Goal: Information Seeking & Learning: Learn about a topic

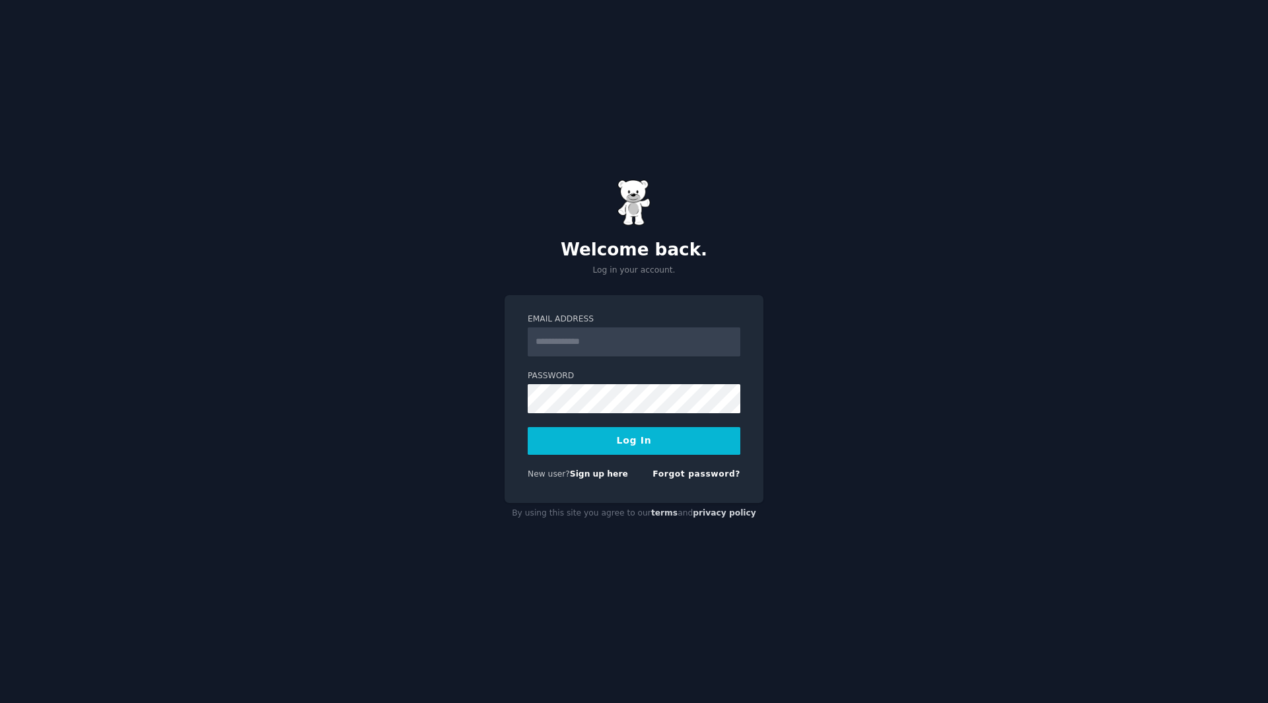
type input "**********"
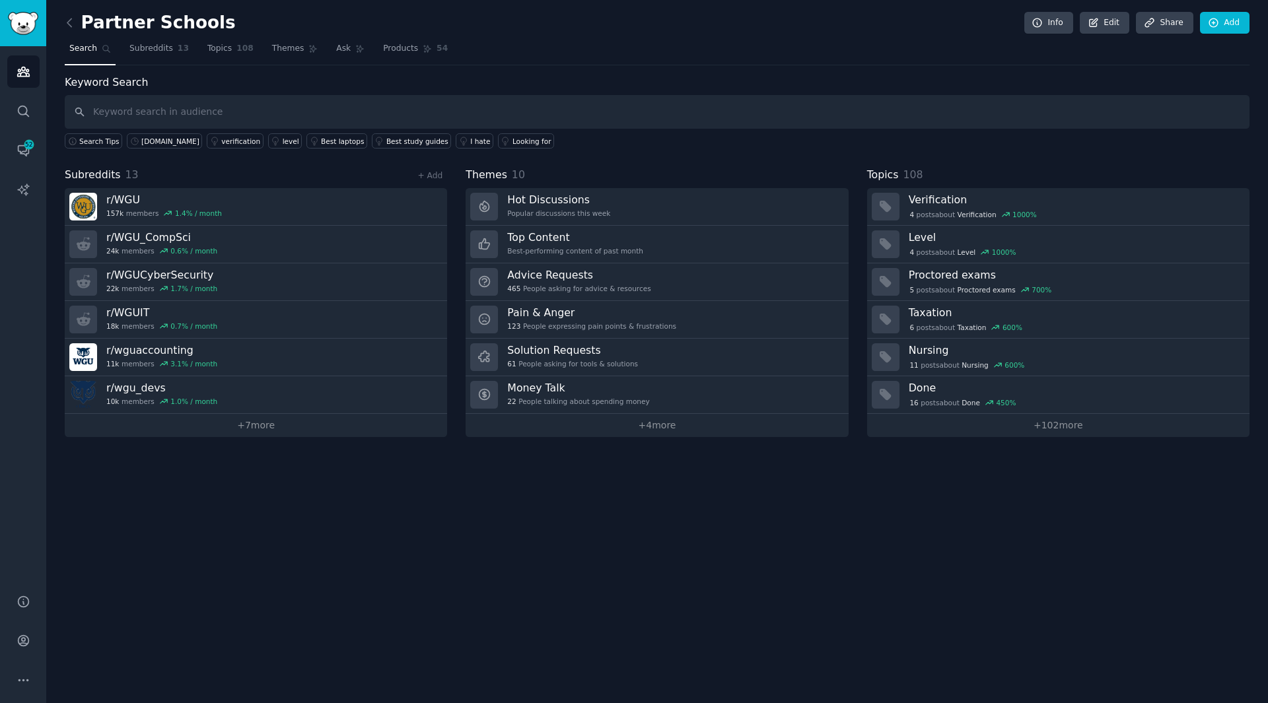
click at [595, 28] on div "Partner Schools Info Edit Share Add" at bounding box center [657, 25] width 1185 height 27
click at [261, 112] on input "text" at bounding box center [657, 112] width 1185 height 34
type input "[DOMAIN_NAME] grading"
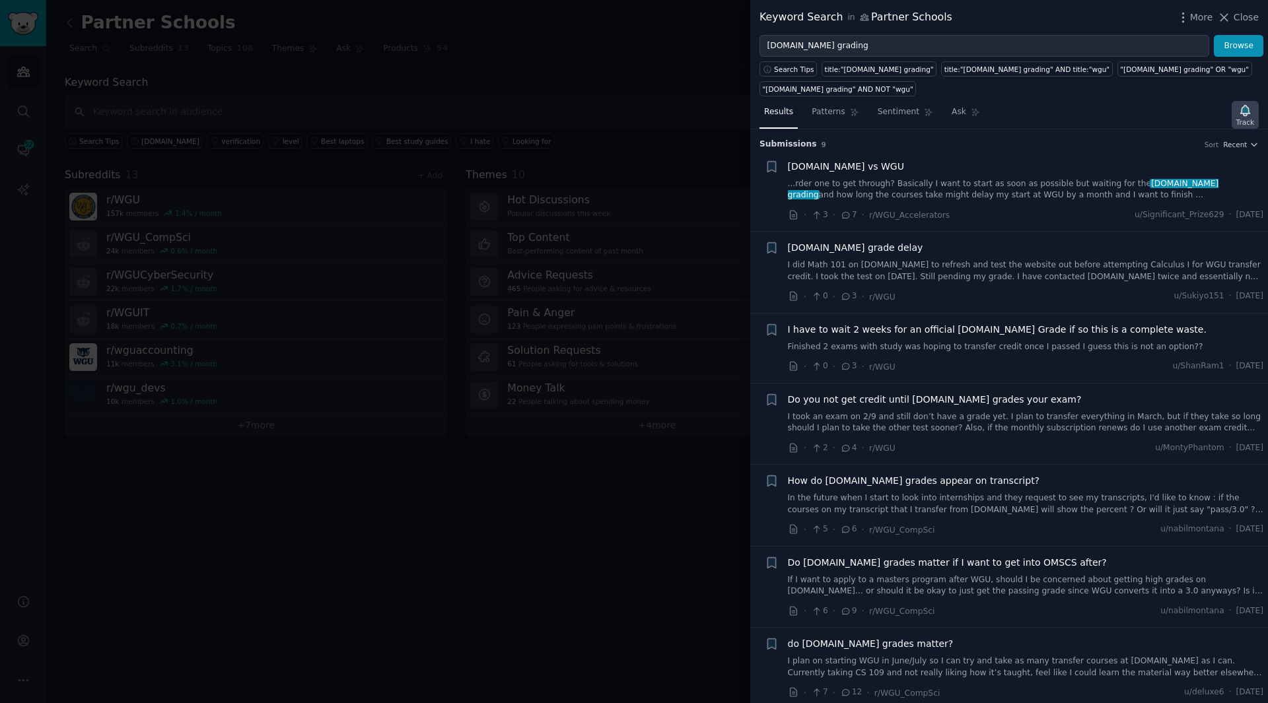
click at [1248, 109] on icon "button" at bounding box center [1244, 110] width 9 height 11
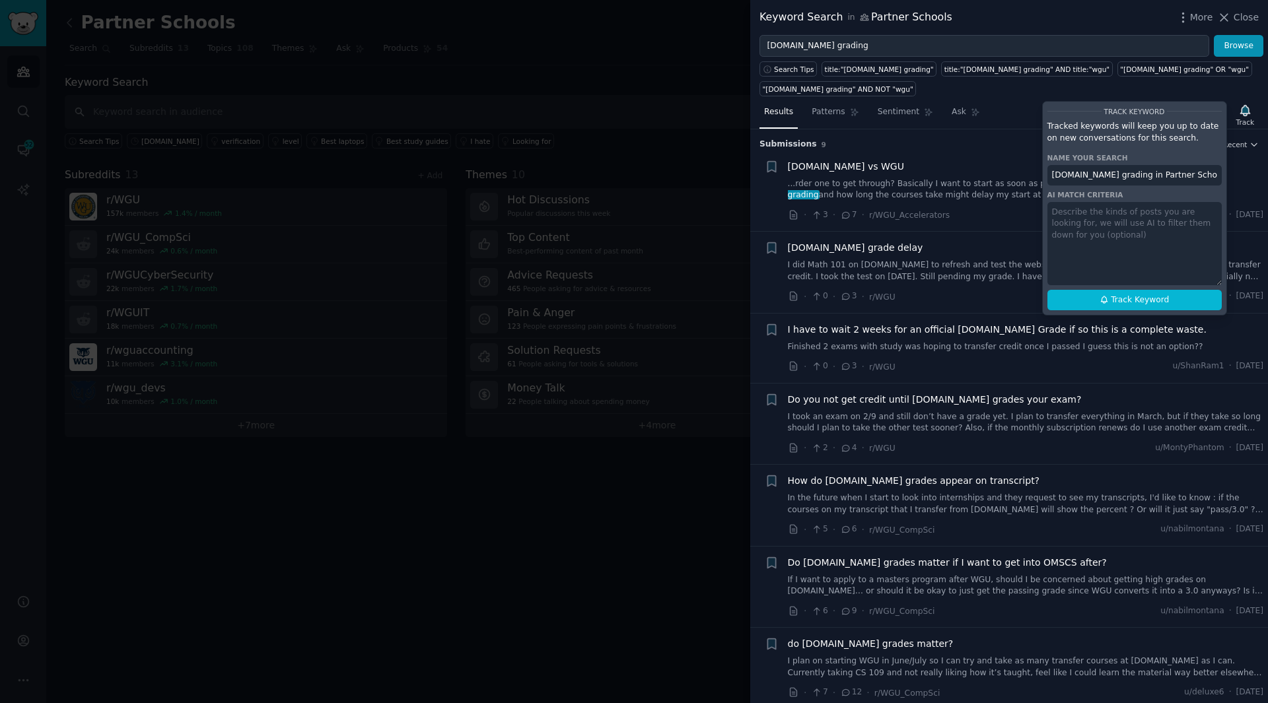
click at [662, 100] on div at bounding box center [634, 351] width 1268 height 703
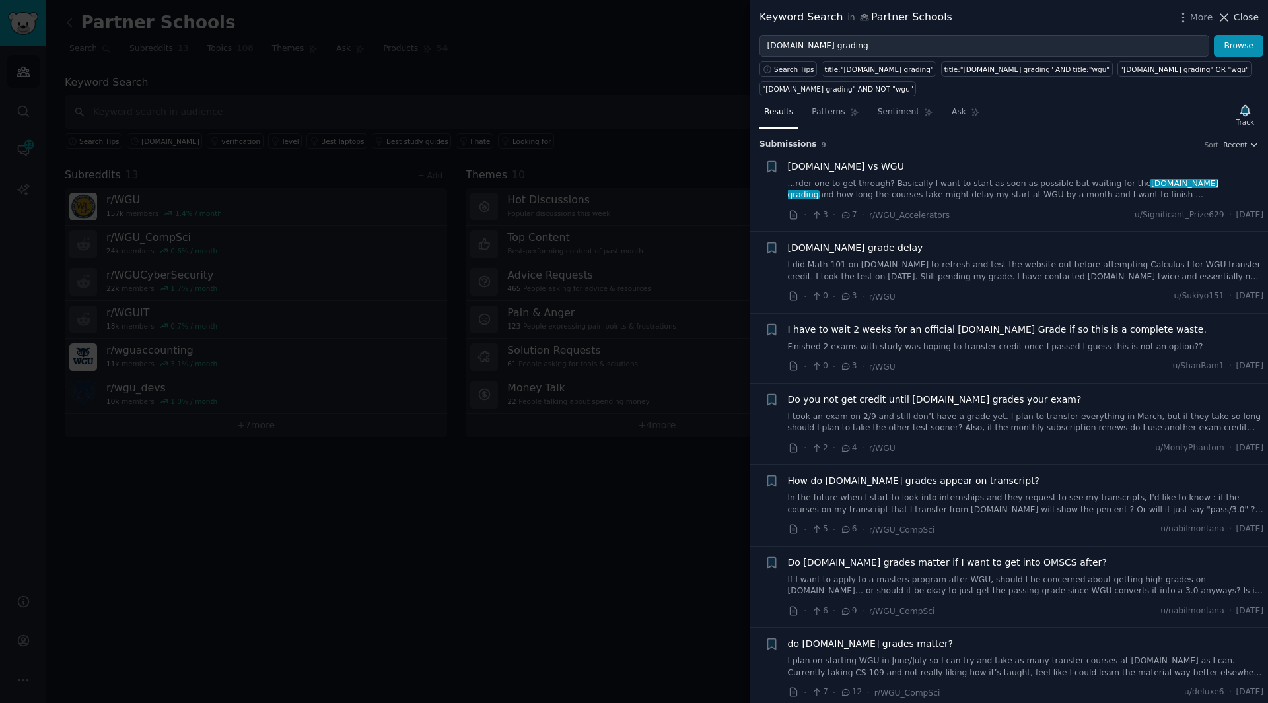
click at [1246, 17] on span "Close" at bounding box center [1246, 18] width 25 height 14
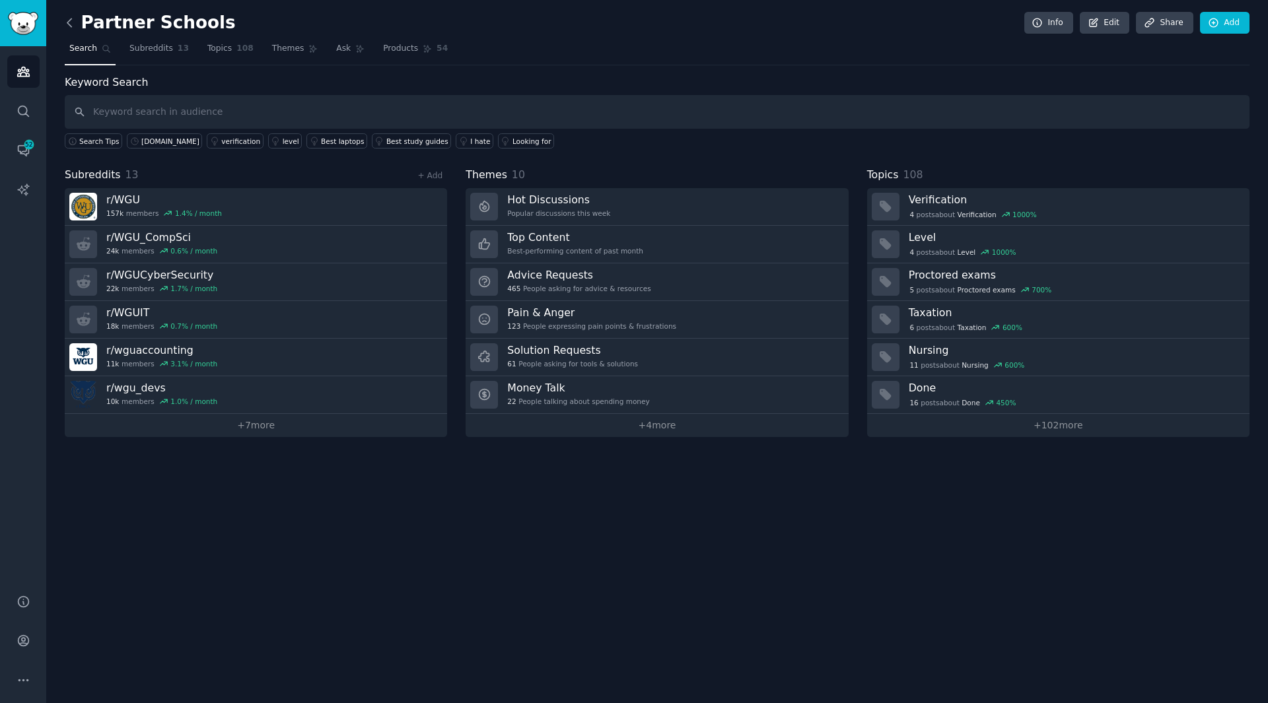
click at [73, 24] on icon at bounding box center [70, 23] width 14 height 14
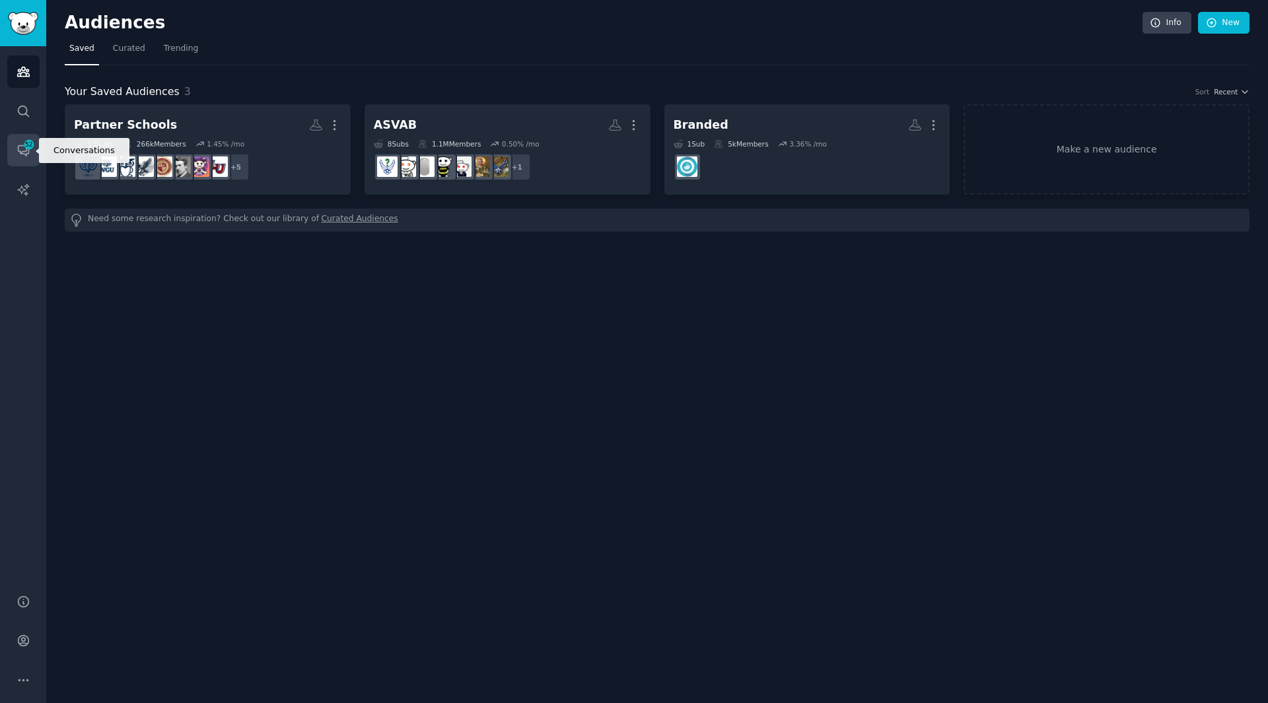
click at [22, 145] on icon "Sidebar" at bounding box center [24, 150] width 14 height 14
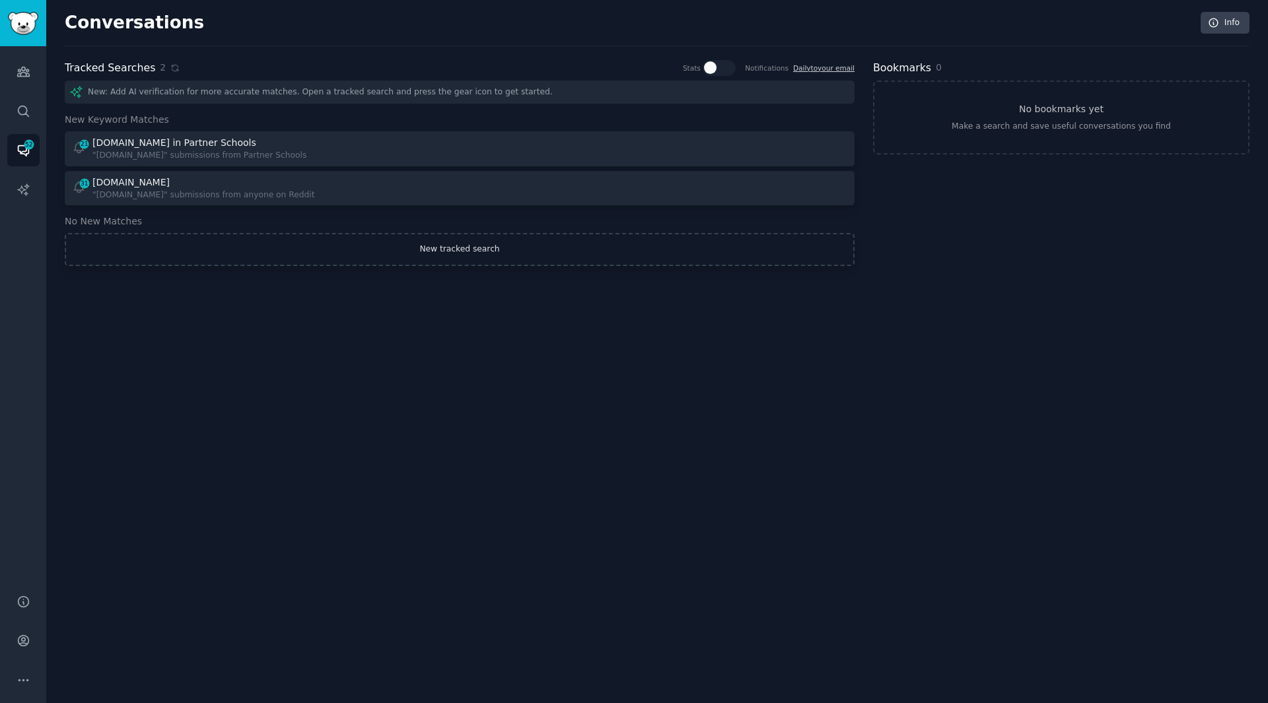
click at [439, 258] on link "New tracked search" at bounding box center [460, 249] width 790 height 33
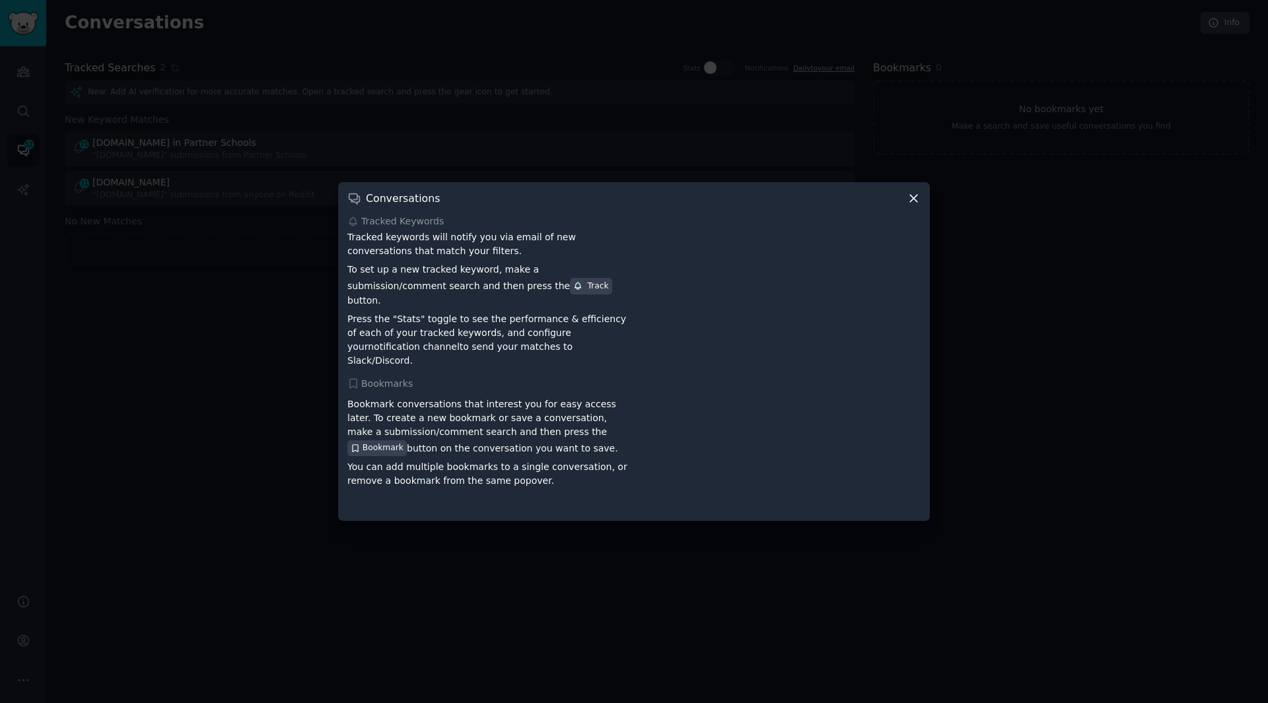
click at [912, 205] on icon at bounding box center [914, 199] width 14 height 14
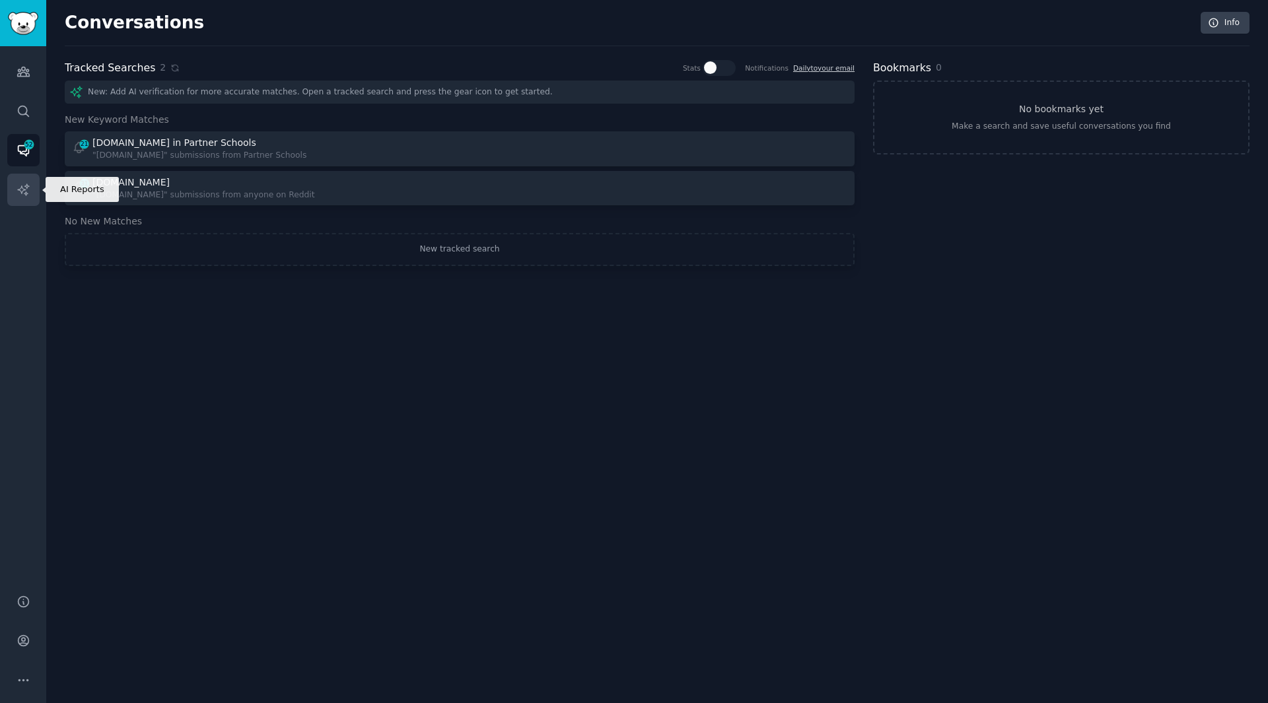
click at [18, 191] on icon "Sidebar" at bounding box center [24, 190] width 14 height 14
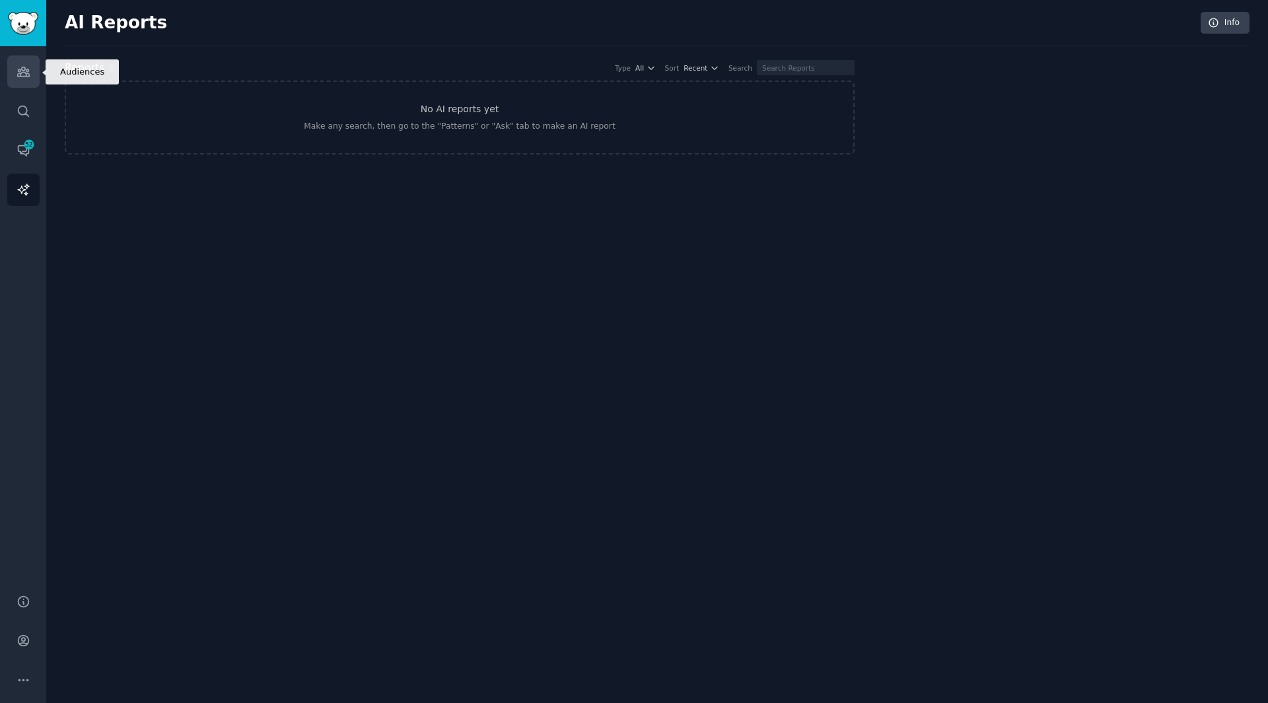
click at [24, 71] on icon "Sidebar" at bounding box center [24, 72] width 14 height 14
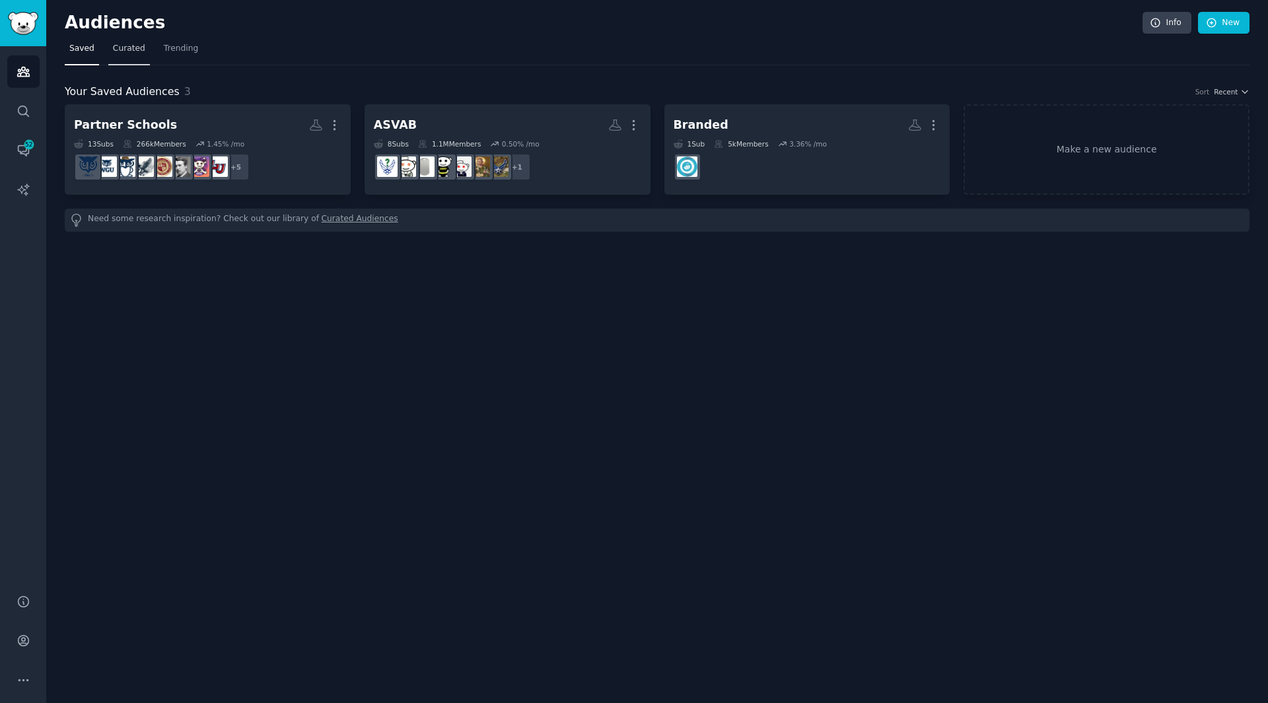
click at [115, 45] on span "Curated" at bounding box center [129, 49] width 32 height 12
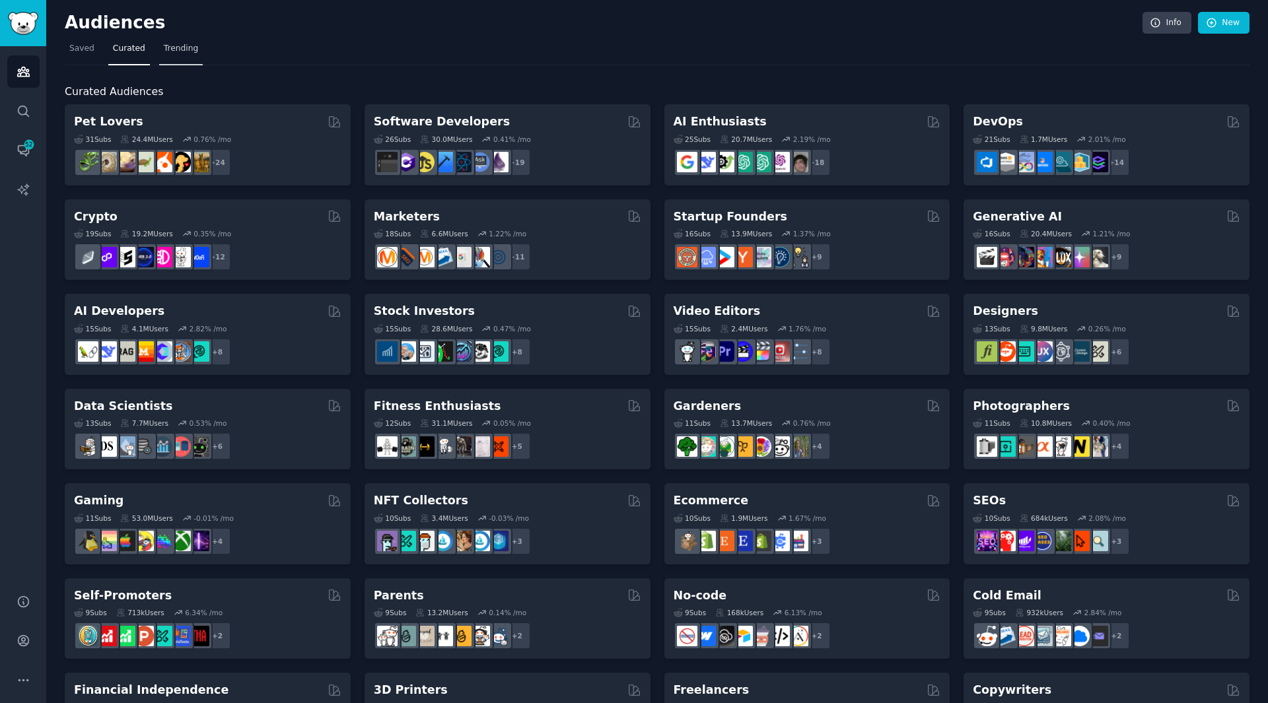
click at [179, 43] on span "Trending" at bounding box center [181, 49] width 34 height 12
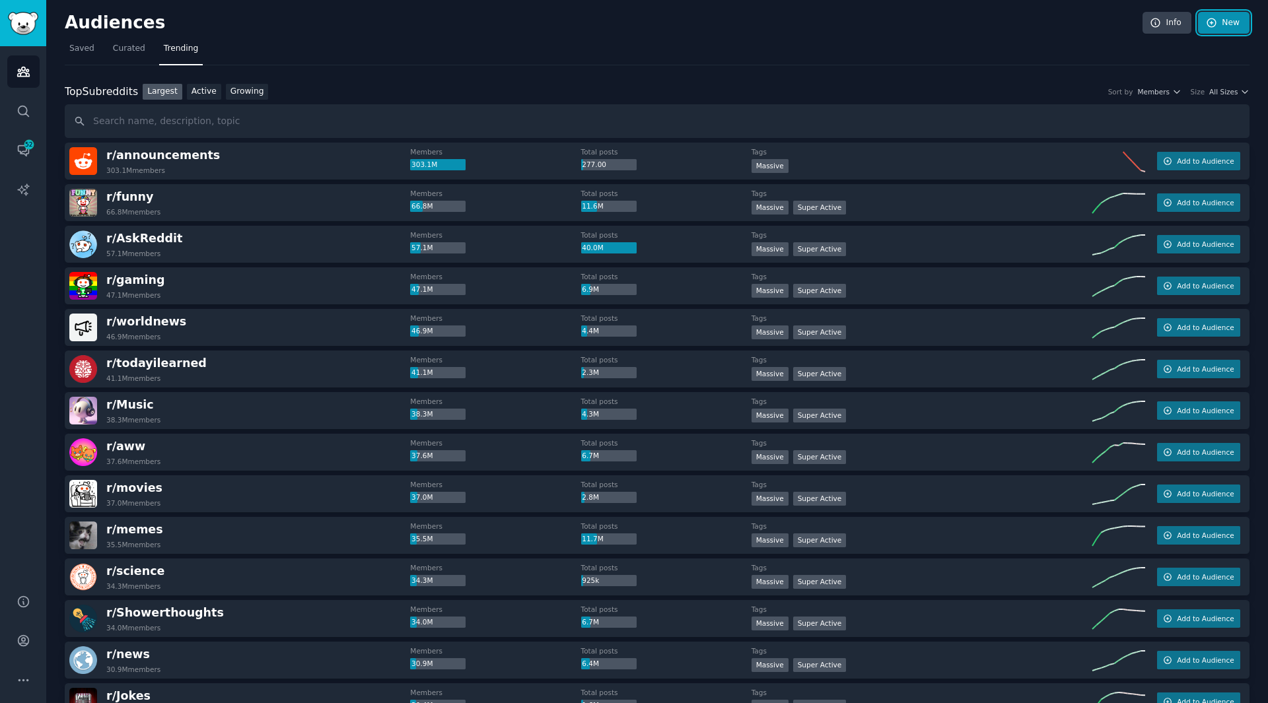
click at [1217, 22] on link "New" at bounding box center [1224, 23] width 52 height 22
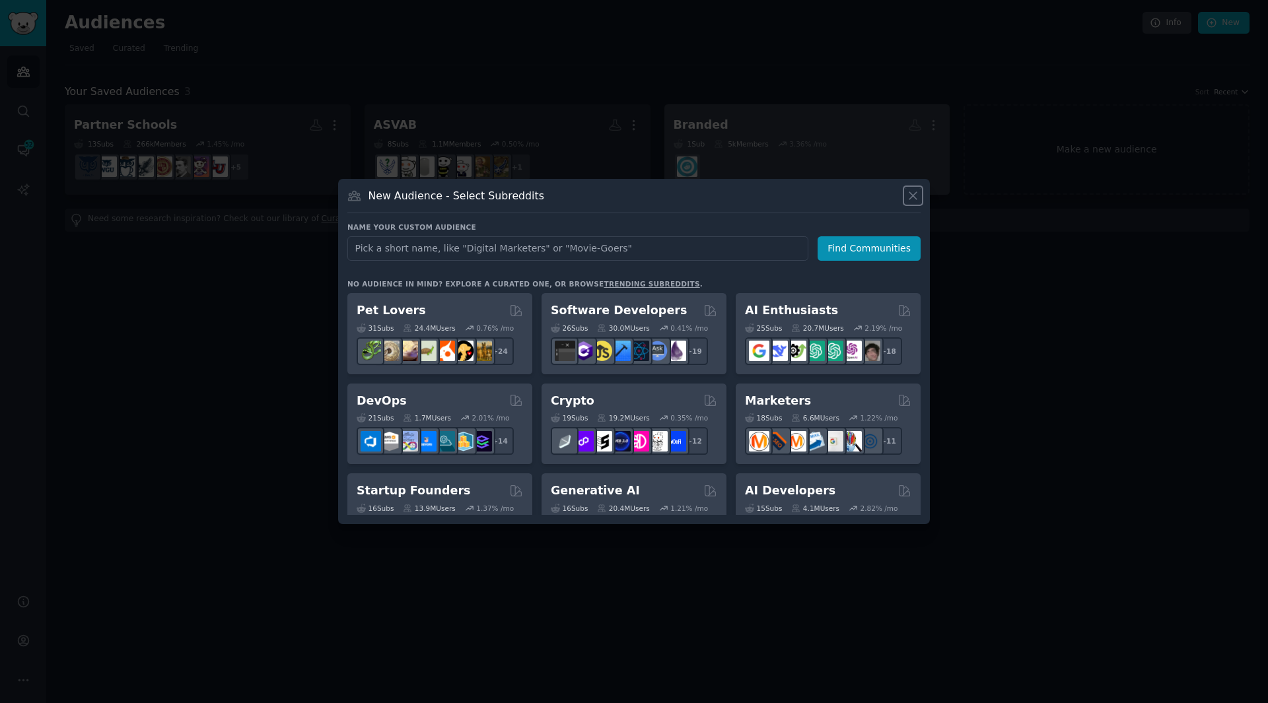
drag, startPoint x: 916, startPoint y: 191, endPoint x: 856, endPoint y: 137, distance: 80.5
click at [915, 191] on icon at bounding box center [913, 196] width 14 height 14
